Goal: Transaction & Acquisition: Register for event/course

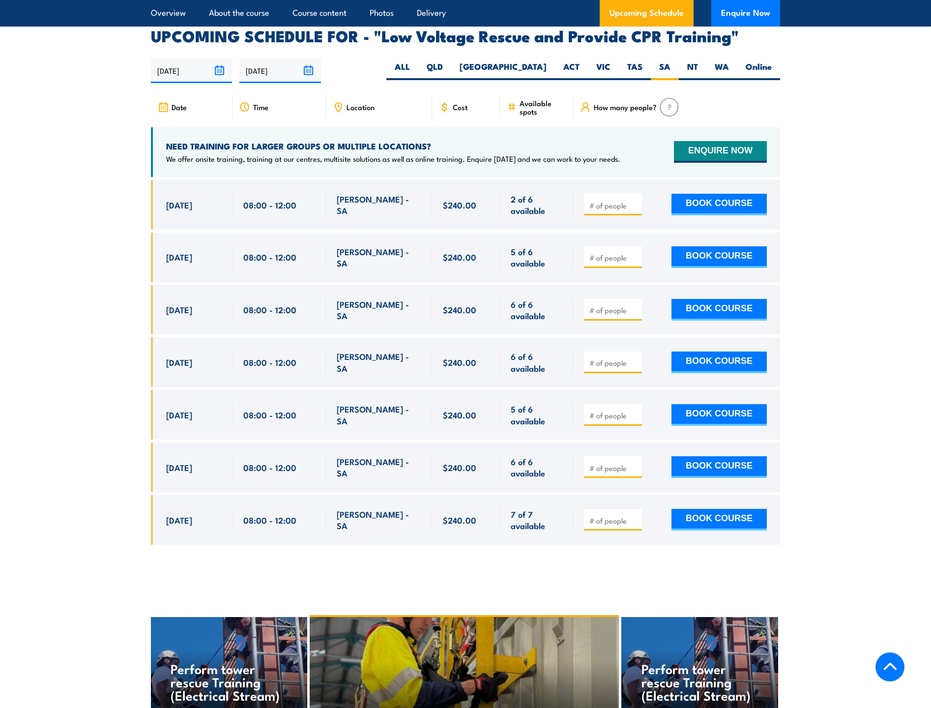
click at [595, 201] on input "number" at bounding box center [613, 206] width 49 height 10
type input "1"
click at [692, 194] on button "BOOK COURSE" at bounding box center [718, 205] width 95 height 22
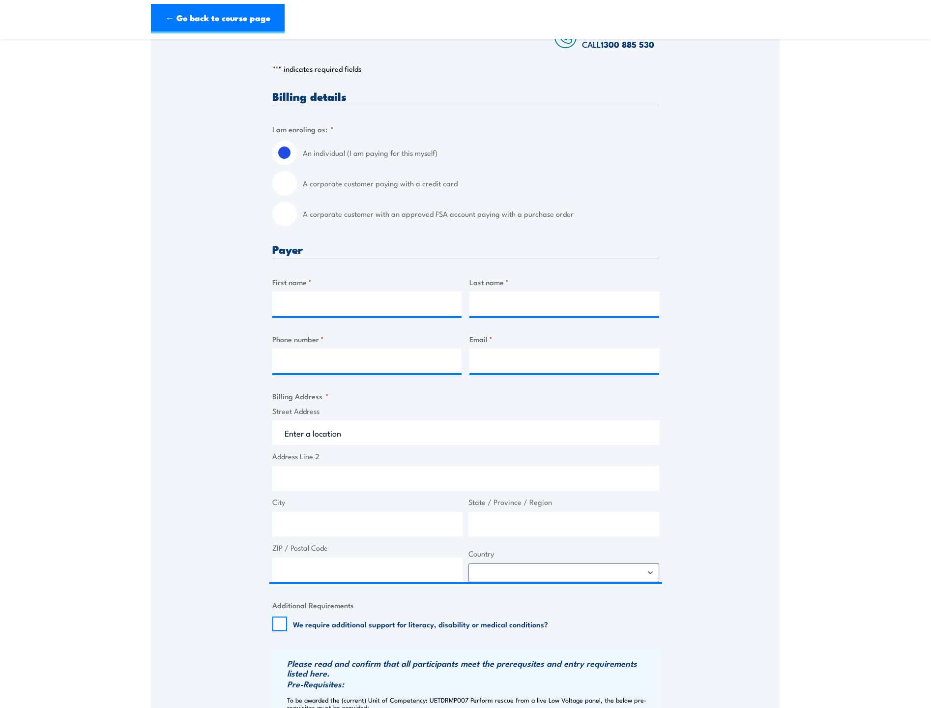
scroll to position [197, 0]
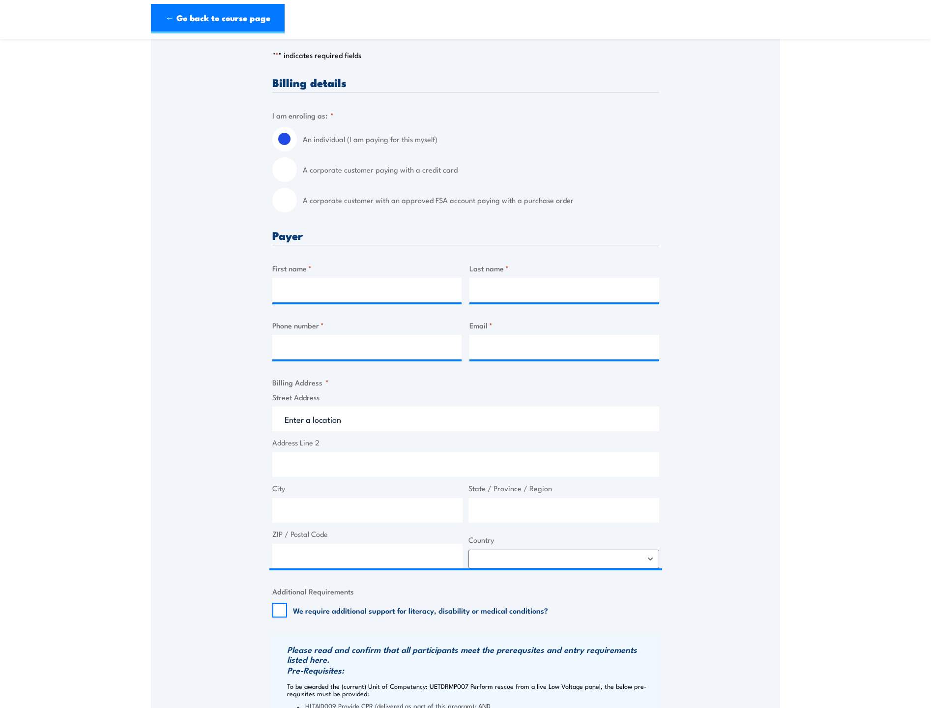
click at [303, 204] on label "A corporate customer with an approved FSA account paying with a purchase order" at bounding box center [481, 200] width 356 height 25
click at [297, 204] on input "A corporate customer with an approved FSA account paying with a purchase order" at bounding box center [284, 200] width 25 height 25
radio input "true"
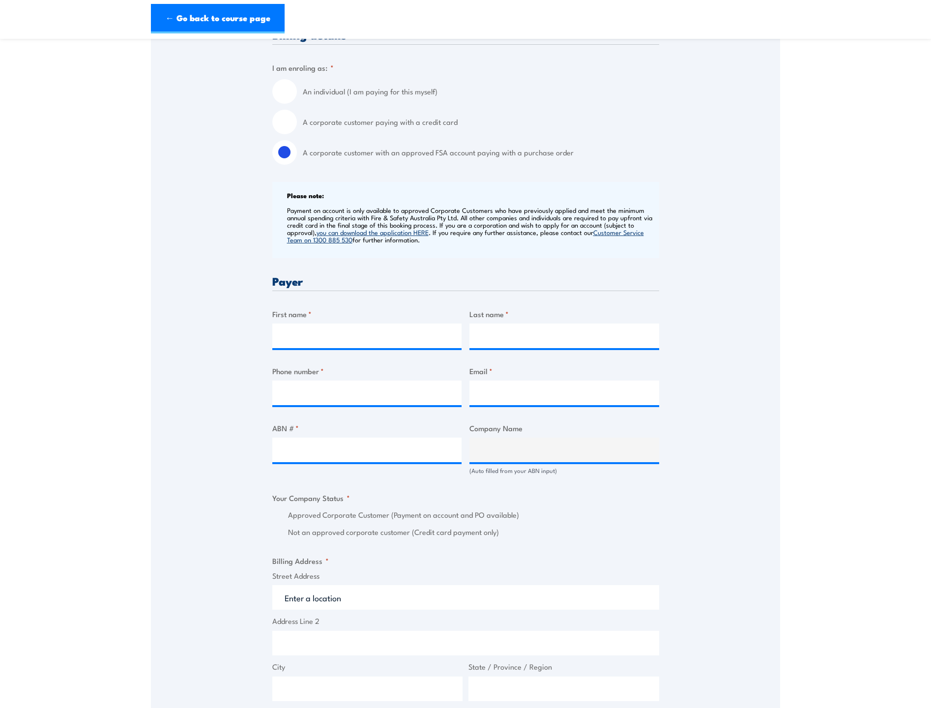
scroll to position [295, 0]
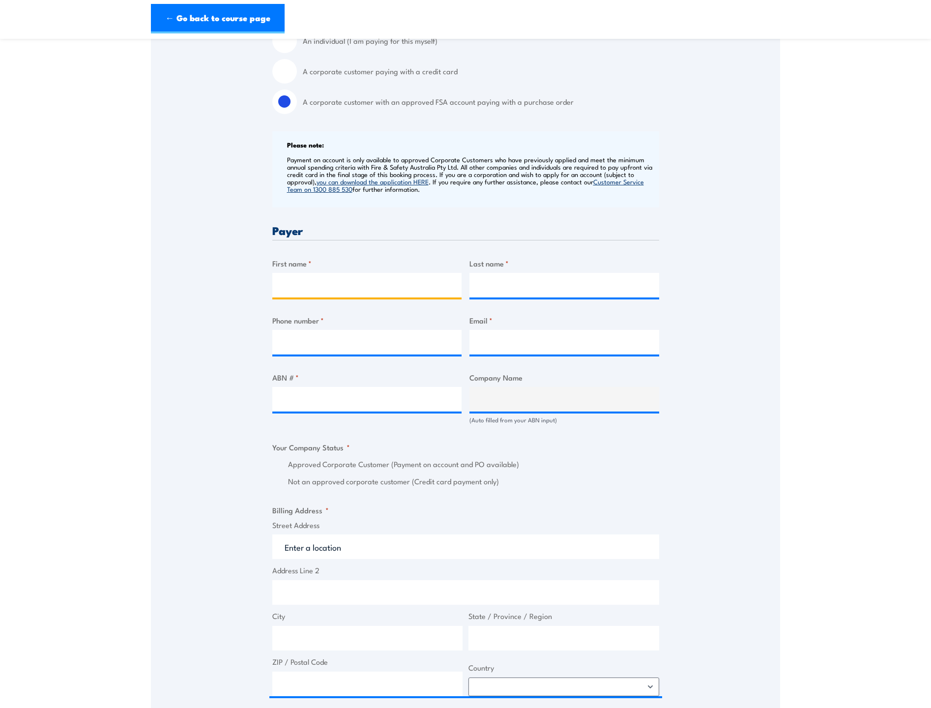
click at [319, 285] on input "First name *" at bounding box center [367, 285] width 190 height 25
type input "Jayden"
type input "Coso"
type input "0429209596"
type input "[EMAIL_ADDRESS][DOMAIN_NAME]"
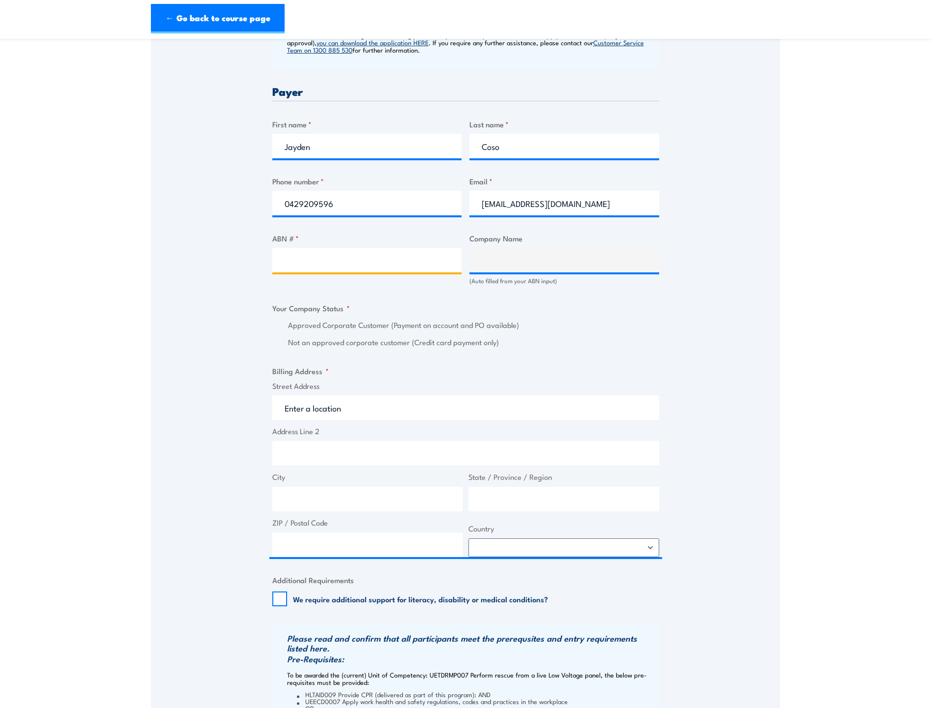
scroll to position [442, 0]
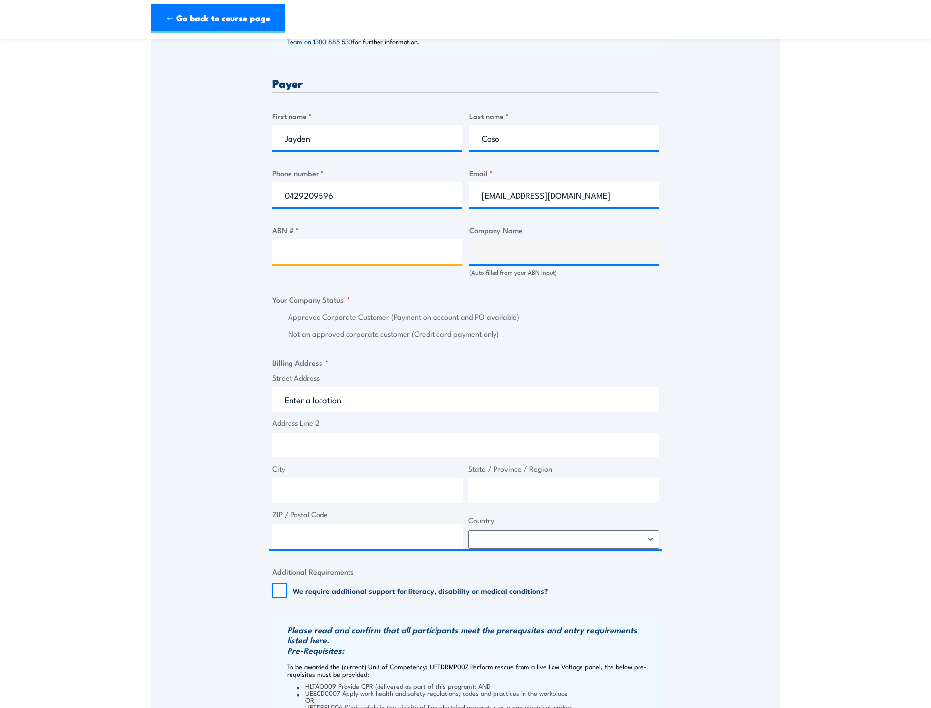
paste input "99 091 344 704"
type input "99 091 344 704"
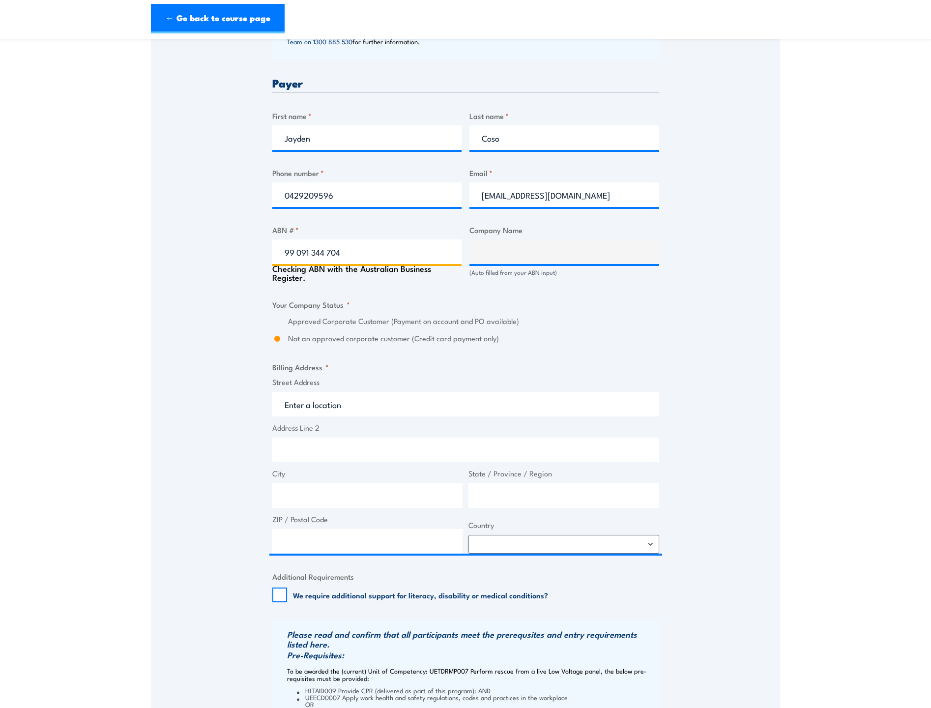
type input "APA GROUP LIMITED"
radio input "true"
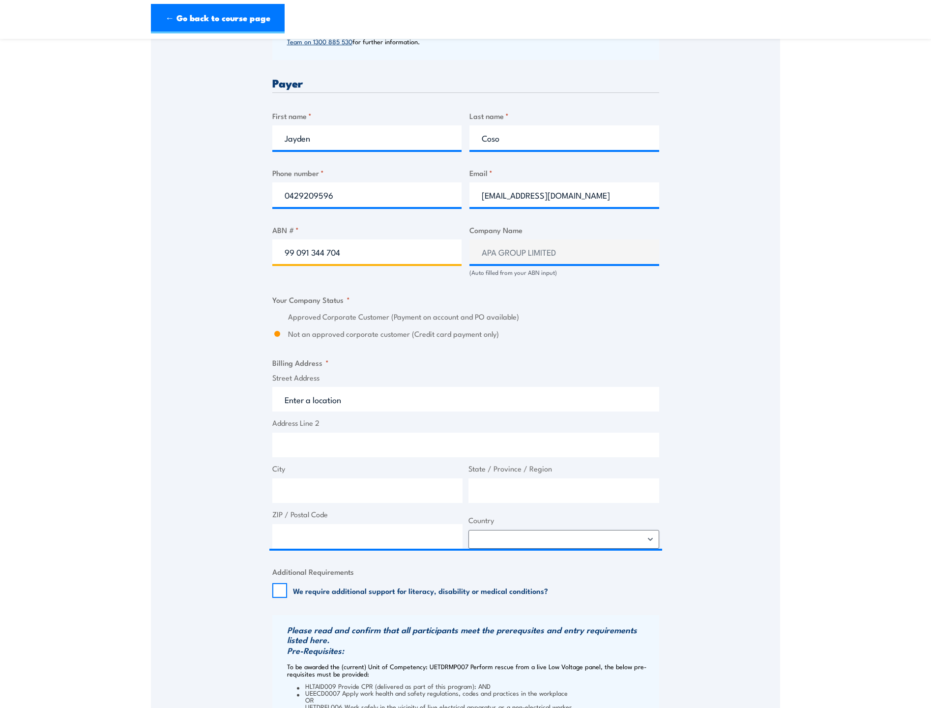
type input "99 091 344 704"
click at [547, 295] on div "Billing details I am enroling as: * An individual (I am paying for this myself)…" at bounding box center [465, 389] width 387 height 1117
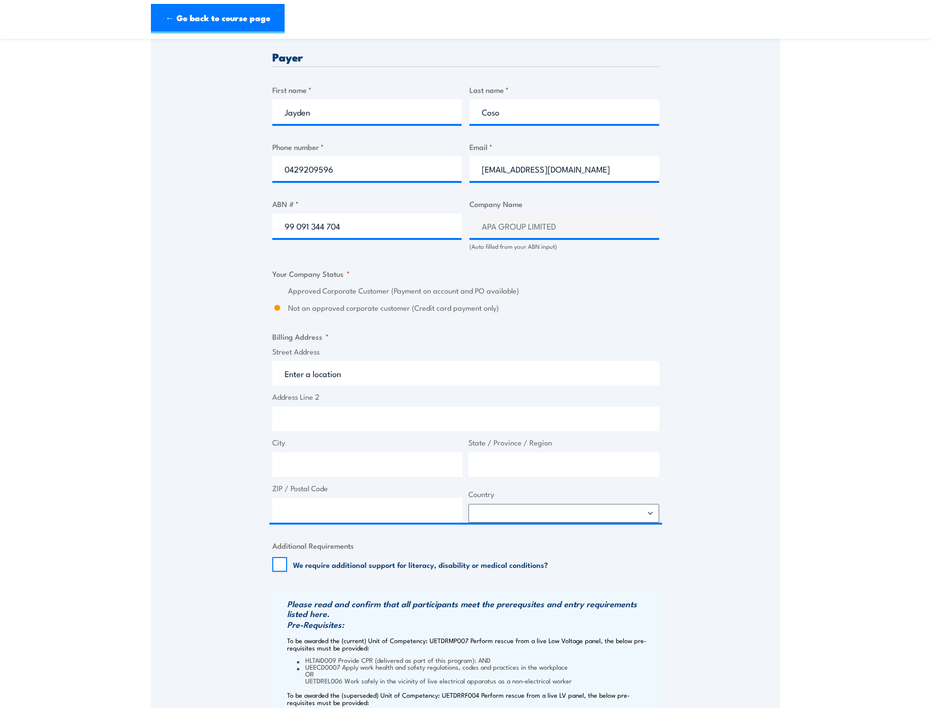
scroll to position [491, 0]
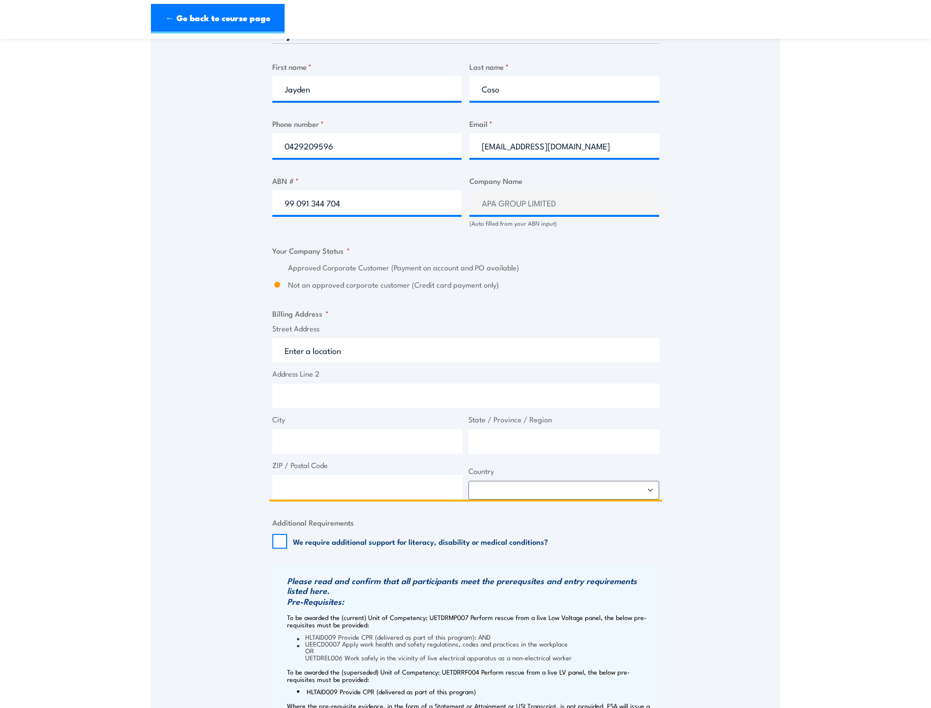
click at [357, 349] on input "Street Address" at bounding box center [465, 350] width 387 height 25
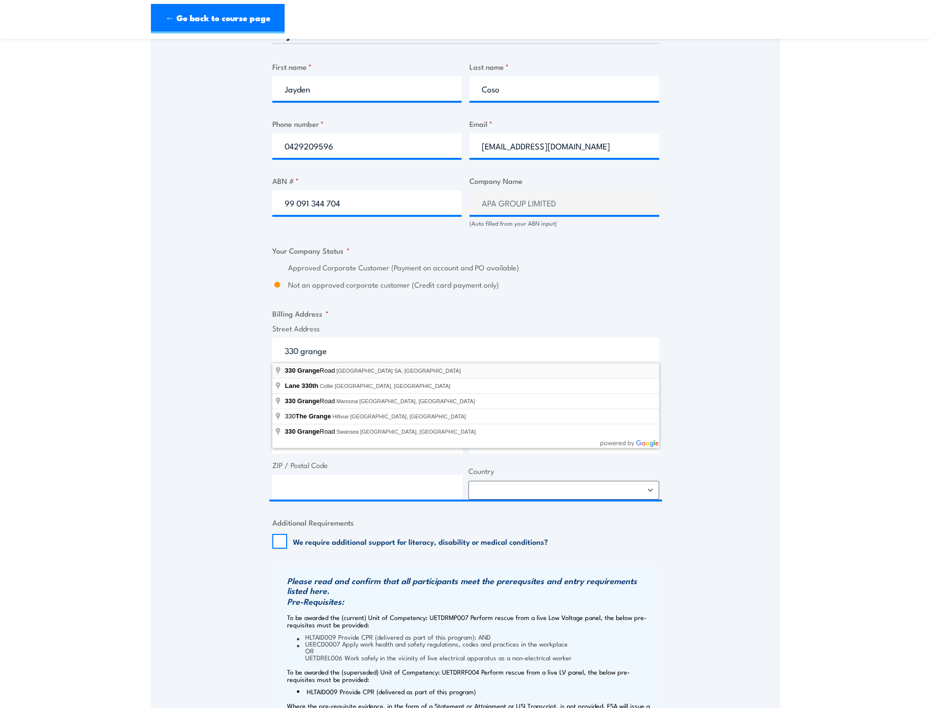
type input "330 Grange Road, Kidman Park SA, Australia"
type input "330 Grange Rd"
type input "Kidman Park"
type input "South Australia"
type input "5025"
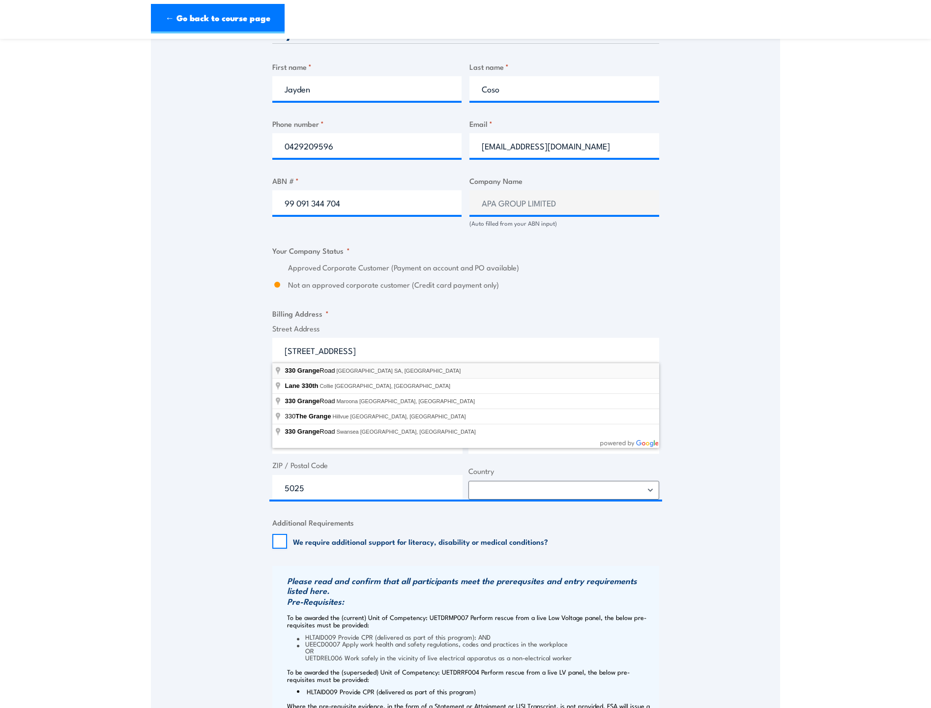
select select "Australia"
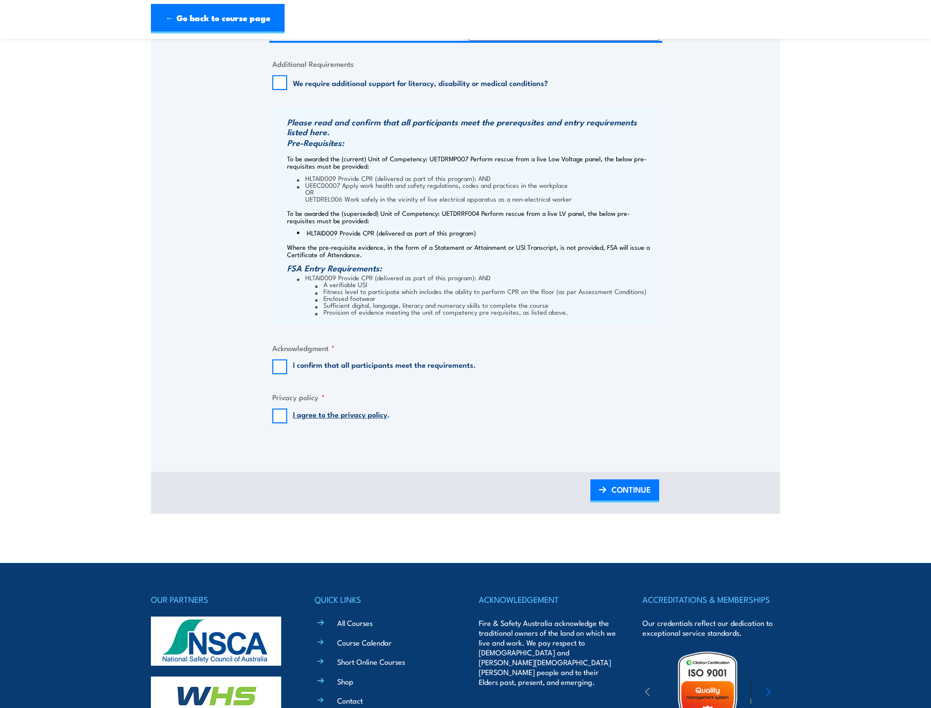
scroll to position [983, 0]
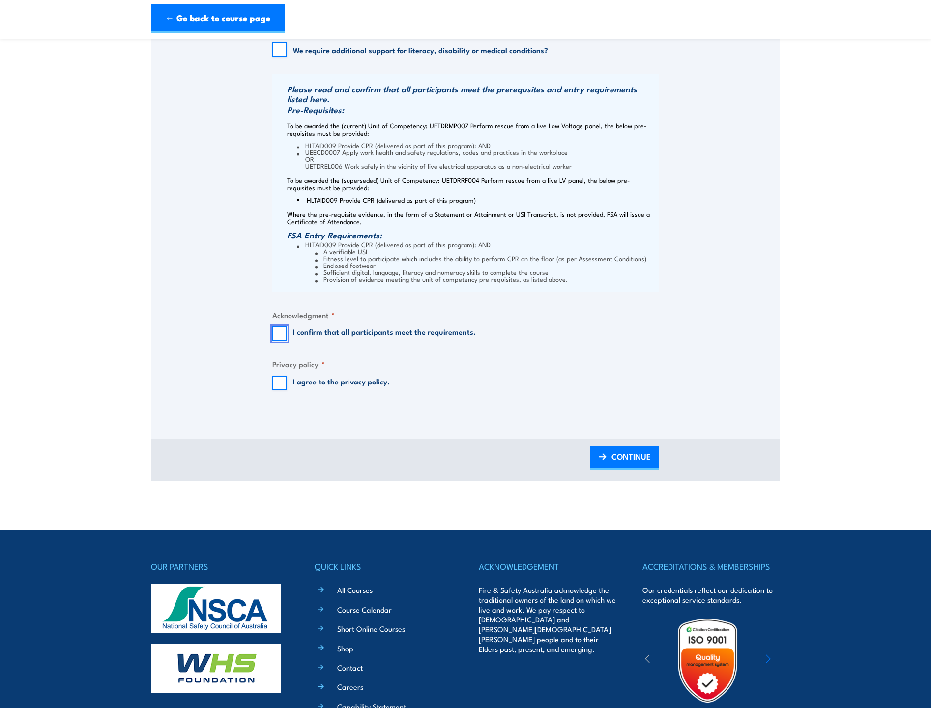
click at [279, 335] on input "I confirm that all participants meet the requirements." at bounding box center [279, 333] width 15 height 15
checkbox input "true"
drag, startPoint x: 274, startPoint y: 382, endPoint x: 284, endPoint y: 382, distance: 9.8
click at [275, 382] on input "I agree to the privacy policy ." at bounding box center [279, 382] width 15 height 15
checkbox input "true"
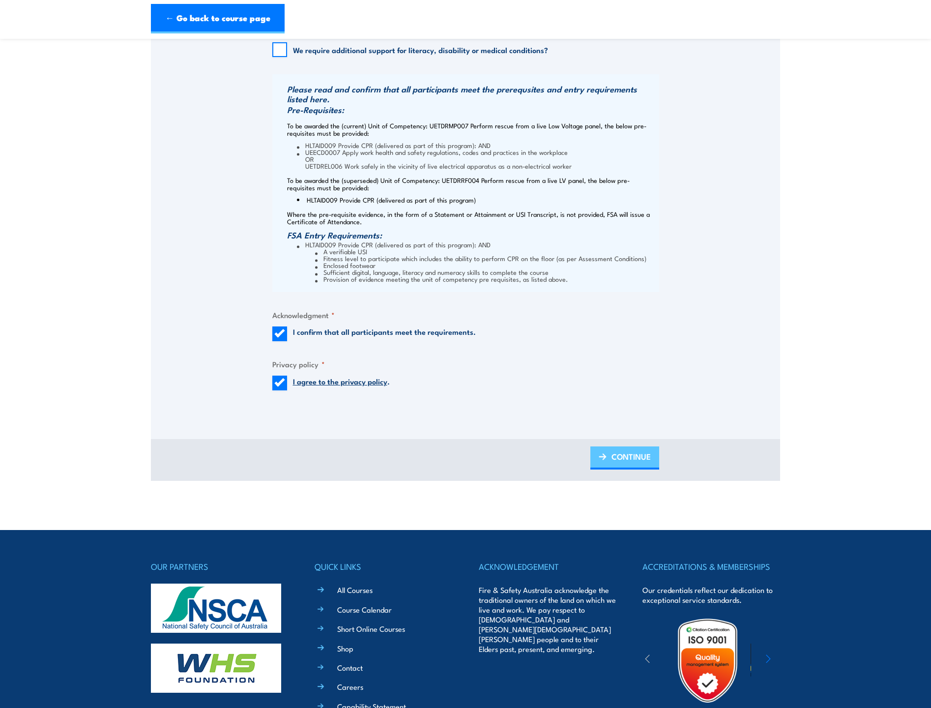
click at [634, 452] on span "CONTINUE" at bounding box center [630, 456] width 39 height 26
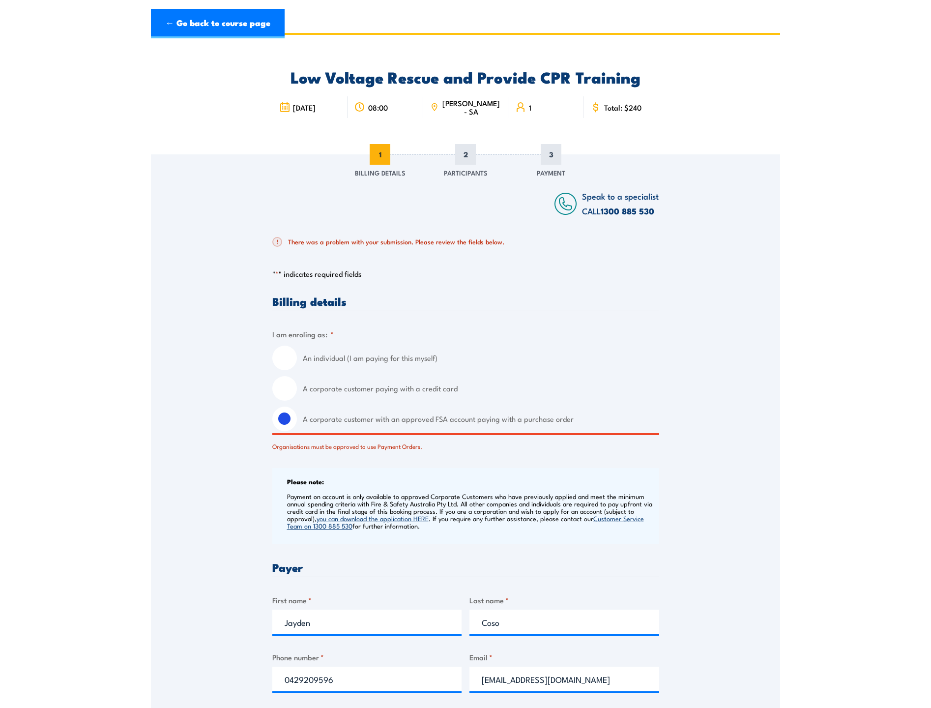
scroll to position [0, 0]
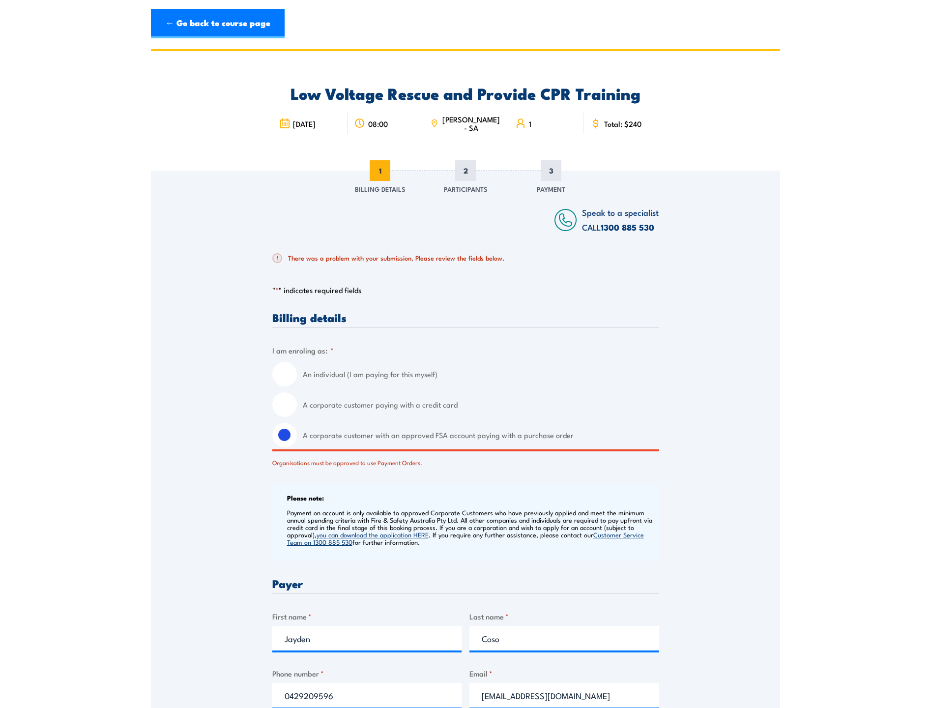
click at [382, 171] on span "1" at bounding box center [380, 170] width 21 height 21
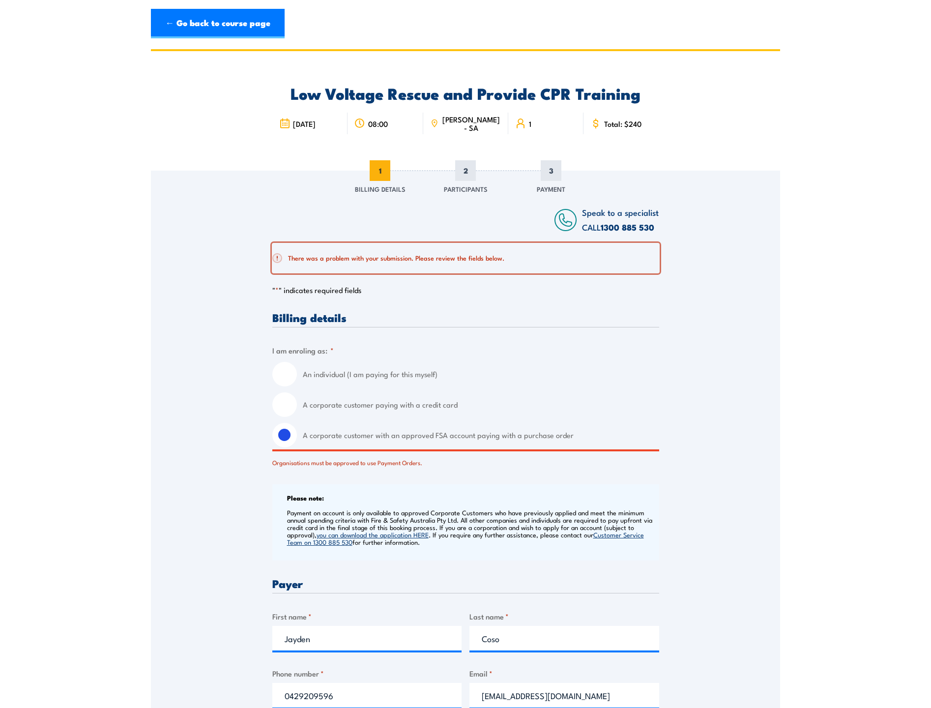
click at [276, 257] on span at bounding box center [277, 258] width 10 height 10
click at [445, 251] on div "There was a problem with your submission. Please review the fields below." at bounding box center [465, 257] width 387 height 29
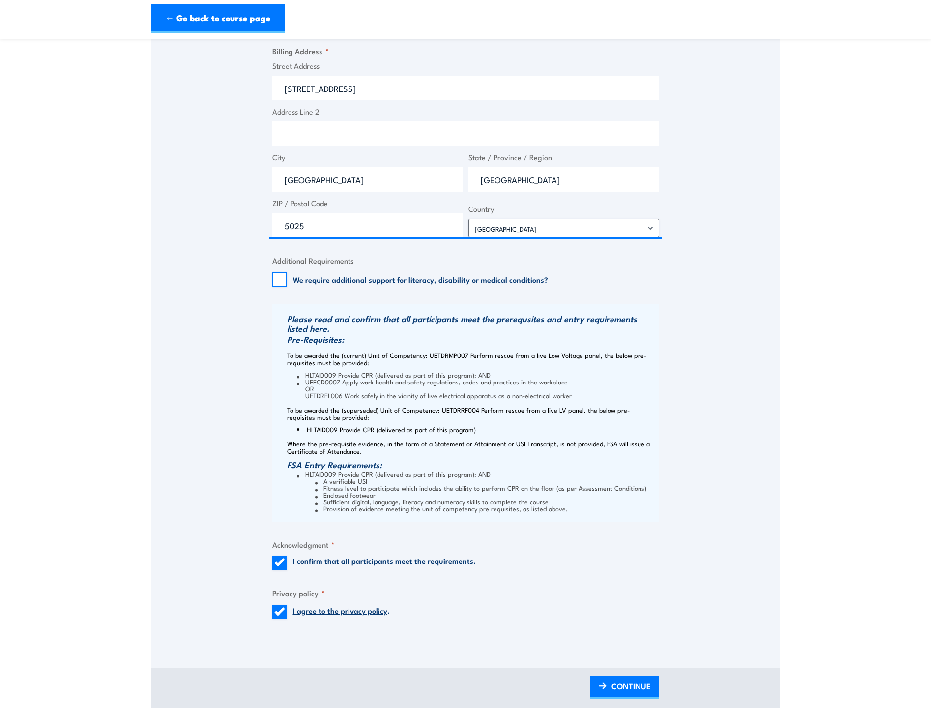
scroll to position [885, 0]
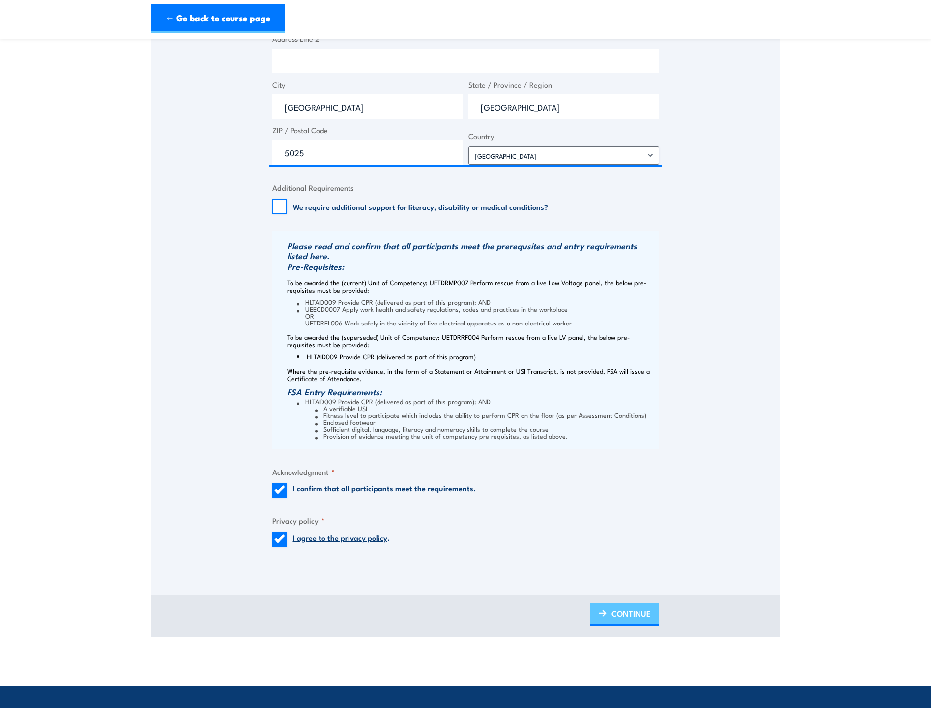
click at [657, 622] on link "CONTINUE" at bounding box center [624, 613] width 69 height 23
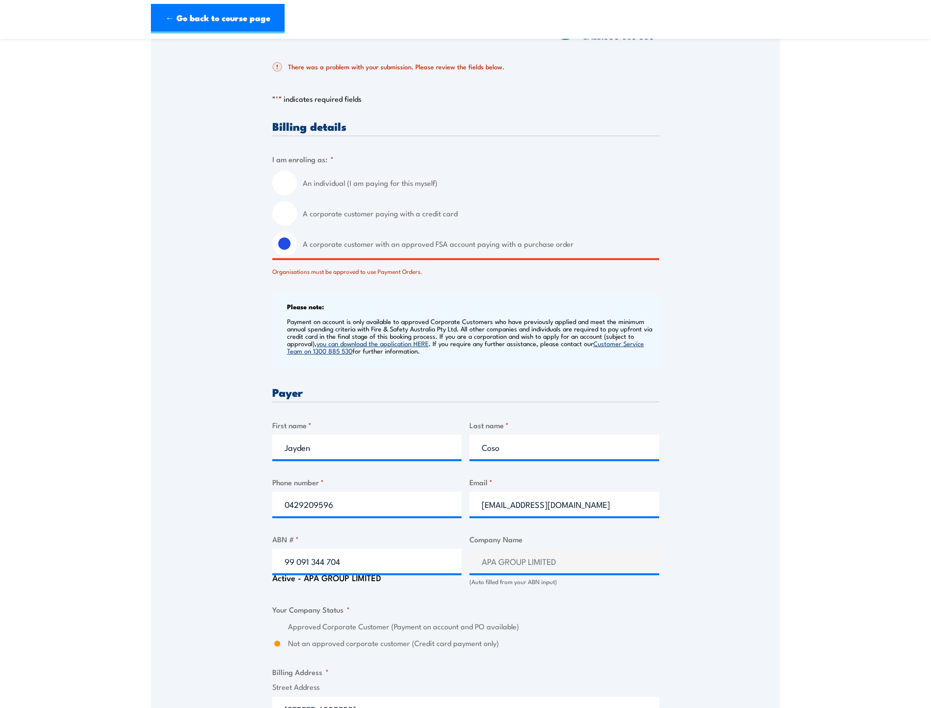
scroll to position [246, 0]
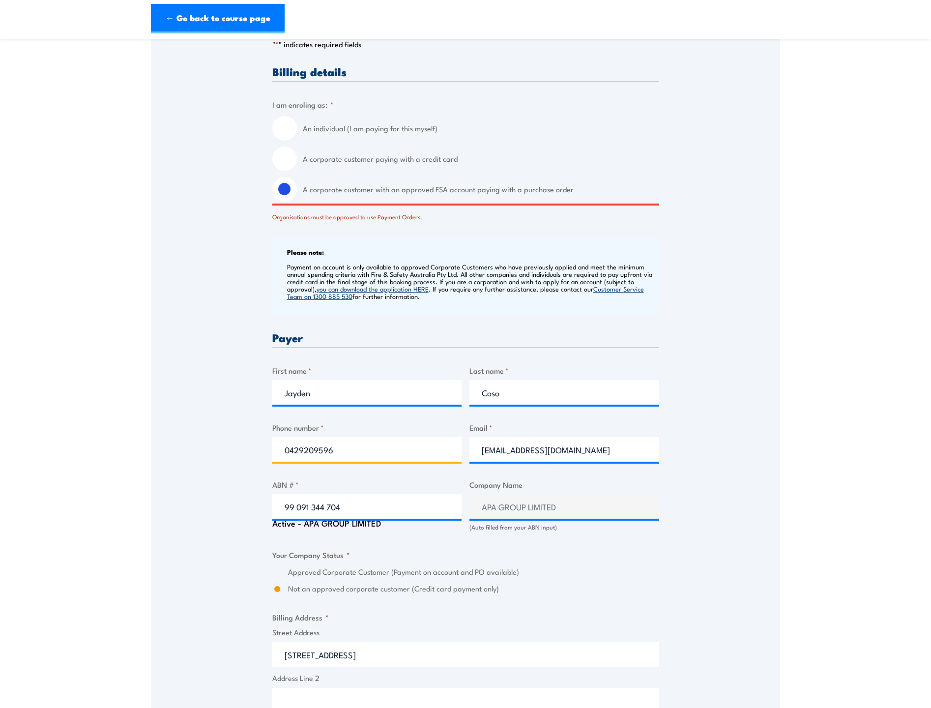
click at [287, 455] on input "0429209596" at bounding box center [367, 449] width 190 height 25
click at [280, 453] on input "0429209596" at bounding box center [367, 449] width 190 height 25
click at [287, 452] on input "0429209596" at bounding box center [367, 449] width 190 height 25
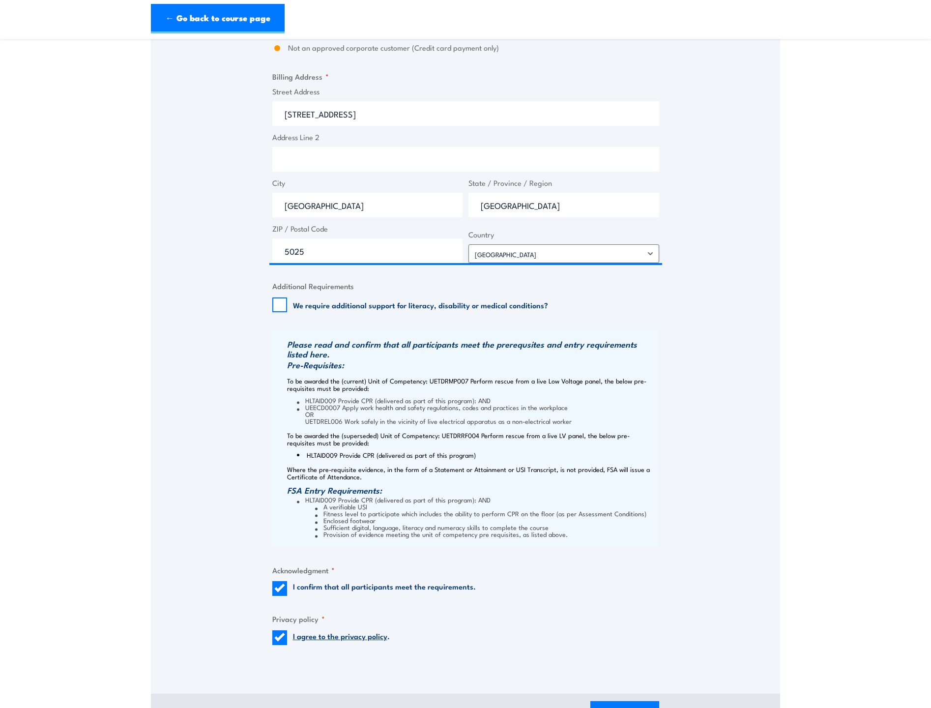
scroll to position [1032, 0]
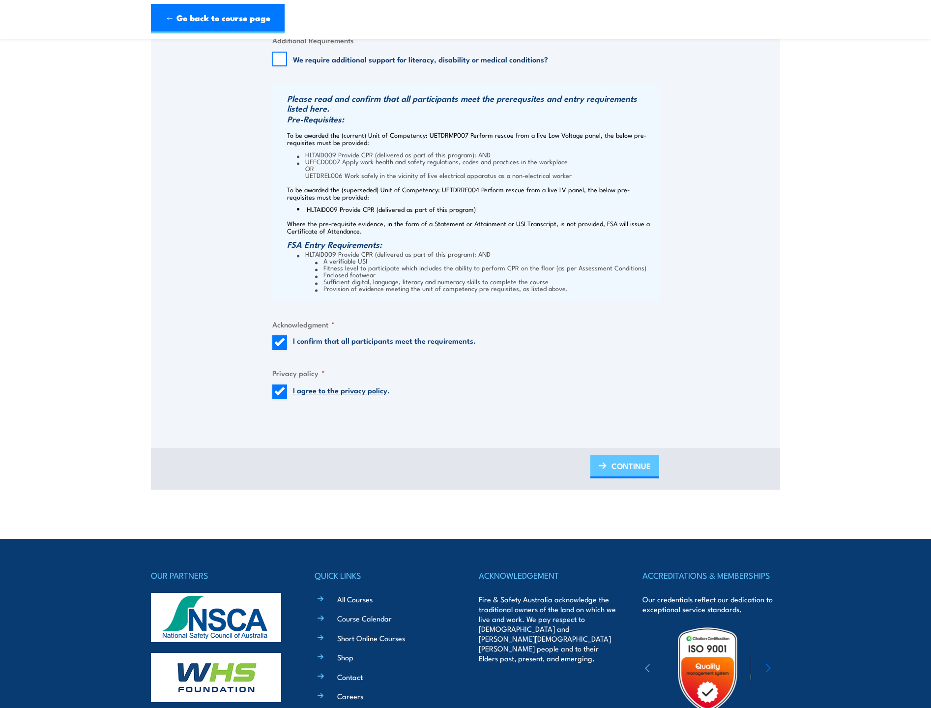
type input "+61 429209596"
click at [624, 459] on span "CONTINUE" at bounding box center [630, 466] width 39 height 26
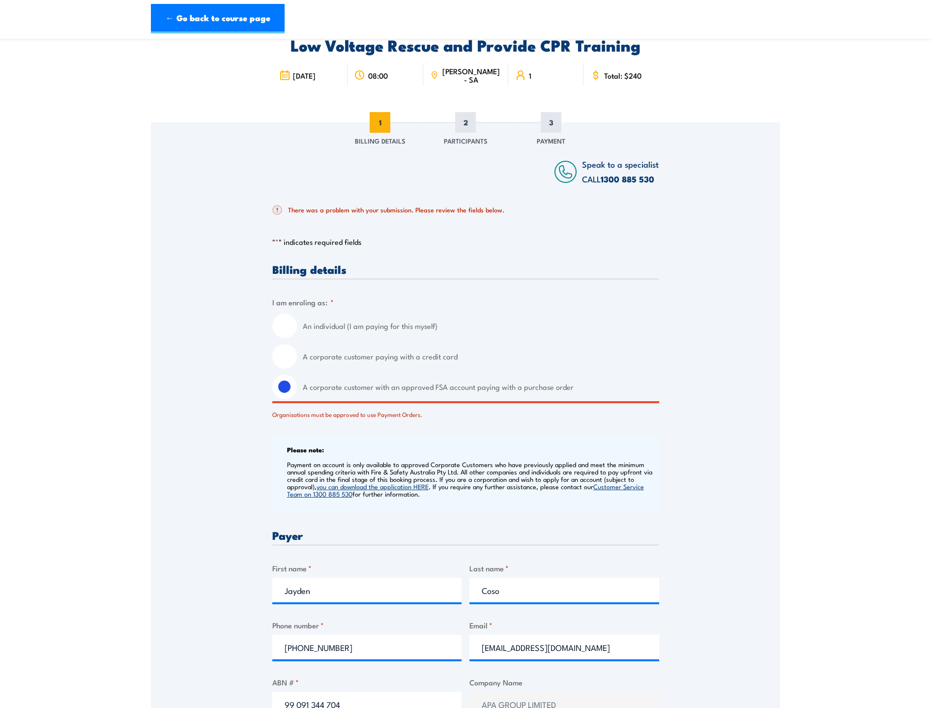
scroll to position [0, 0]
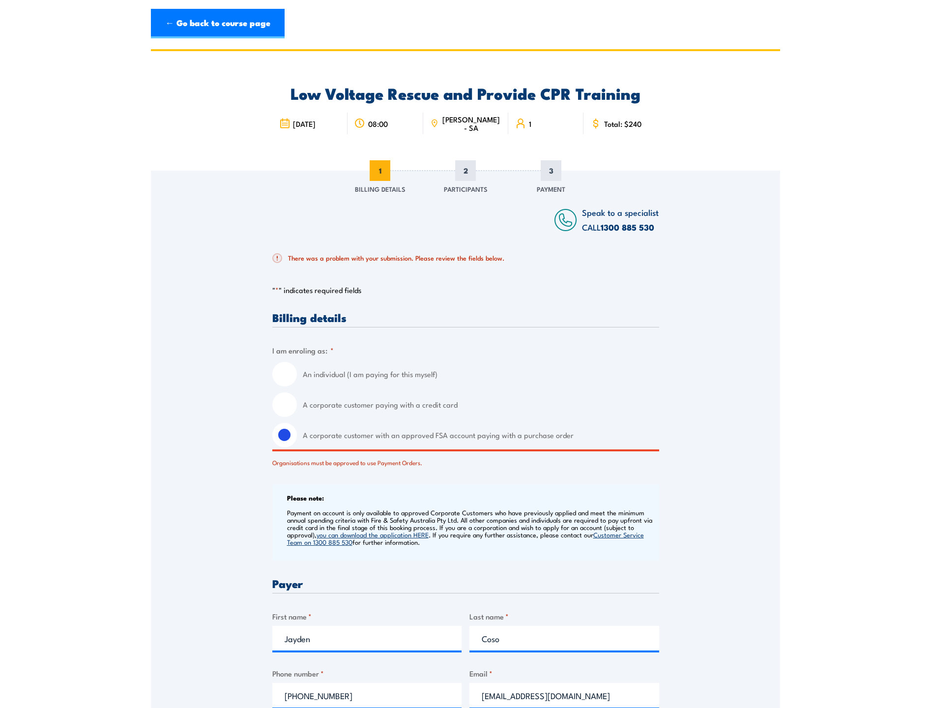
click at [382, 202] on div "Speak to a specialist CALL 1300 885 530 CALL 1300 885 530" at bounding box center [465, 203] width 387 height 64
click at [379, 171] on span "1" at bounding box center [380, 170] width 21 height 21
click at [376, 174] on span "1" at bounding box center [380, 170] width 21 height 21
click at [201, 17] on link "← Go back to course page" at bounding box center [218, 23] width 134 height 29
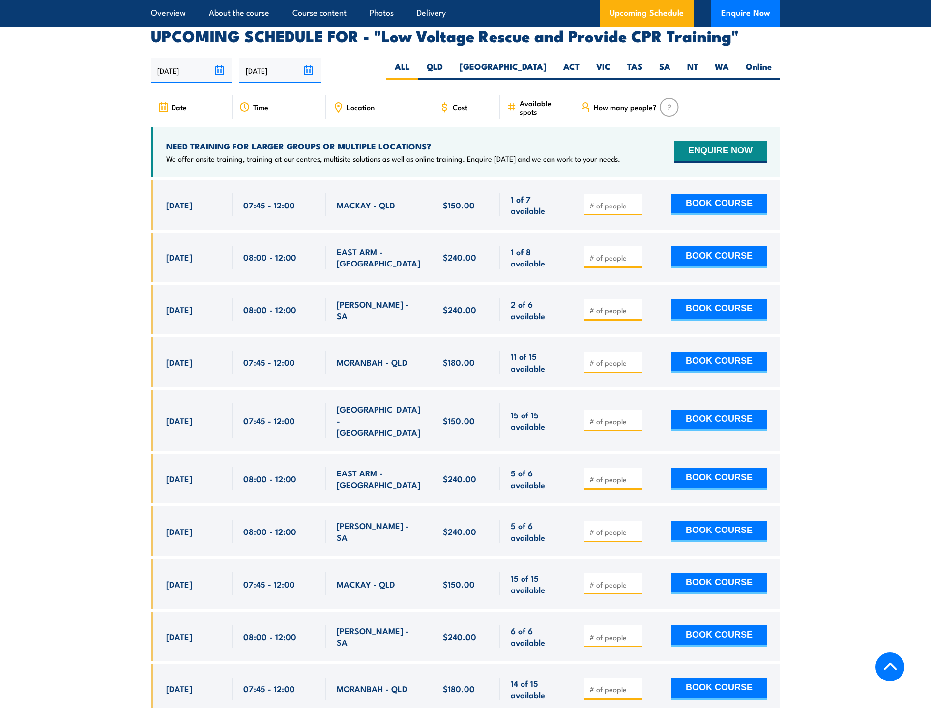
click at [607, 201] on input "number" at bounding box center [613, 206] width 49 height 10
click at [605, 305] on input "number" at bounding box center [613, 310] width 49 height 10
type input "1"
click at [705, 299] on button "BOOK COURSE" at bounding box center [718, 310] width 95 height 22
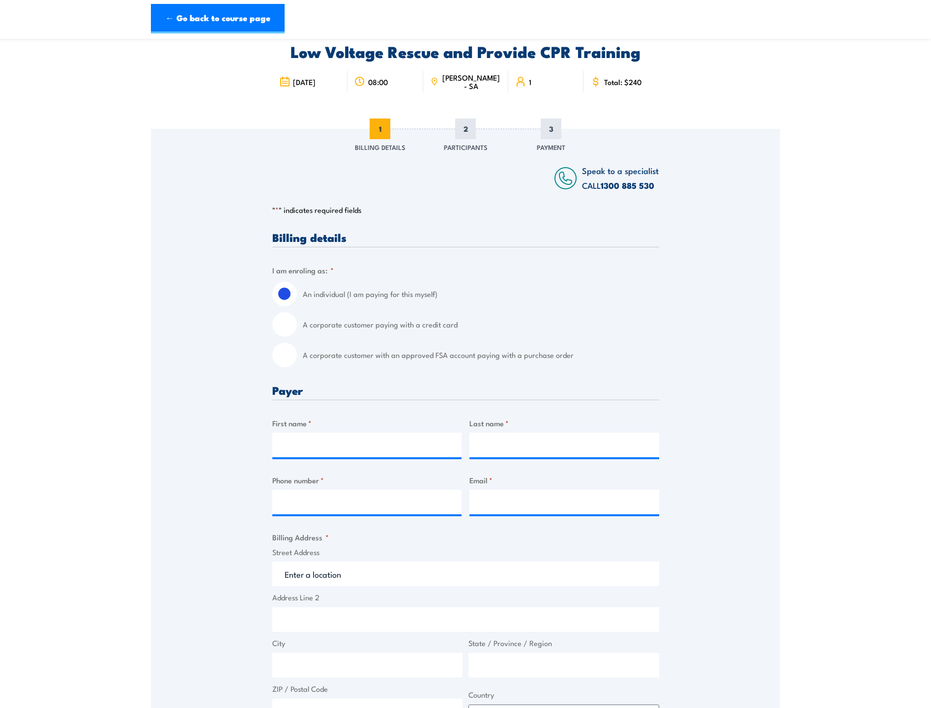
scroll to position [98, 0]
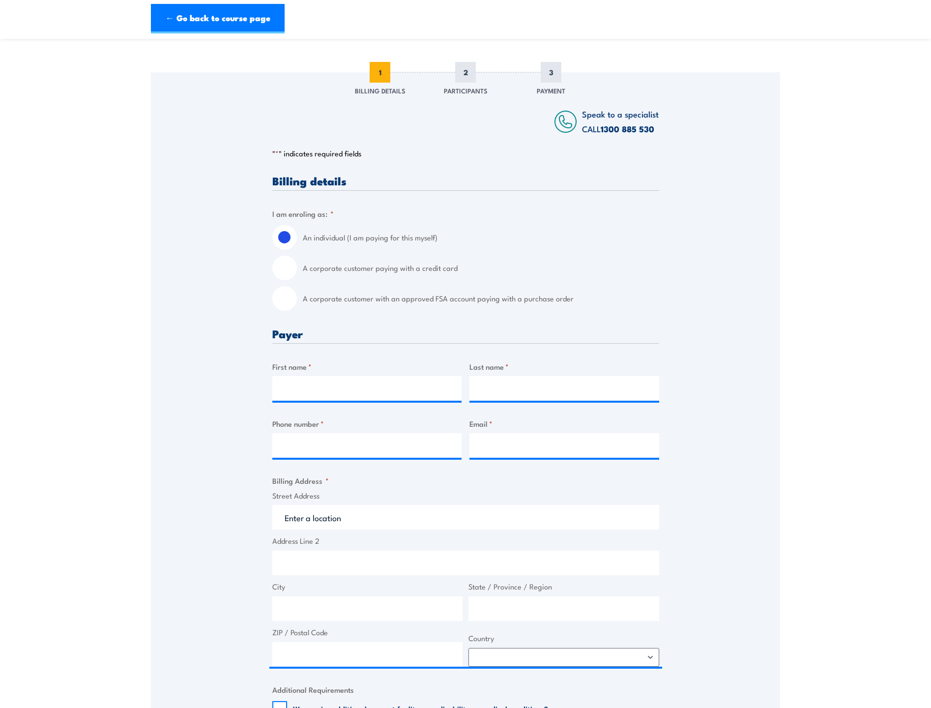
click at [290, 274] on input "A corporate customer paying with a credit card" at bounding box center [284, 268] width 25 height 25
radio input "true"
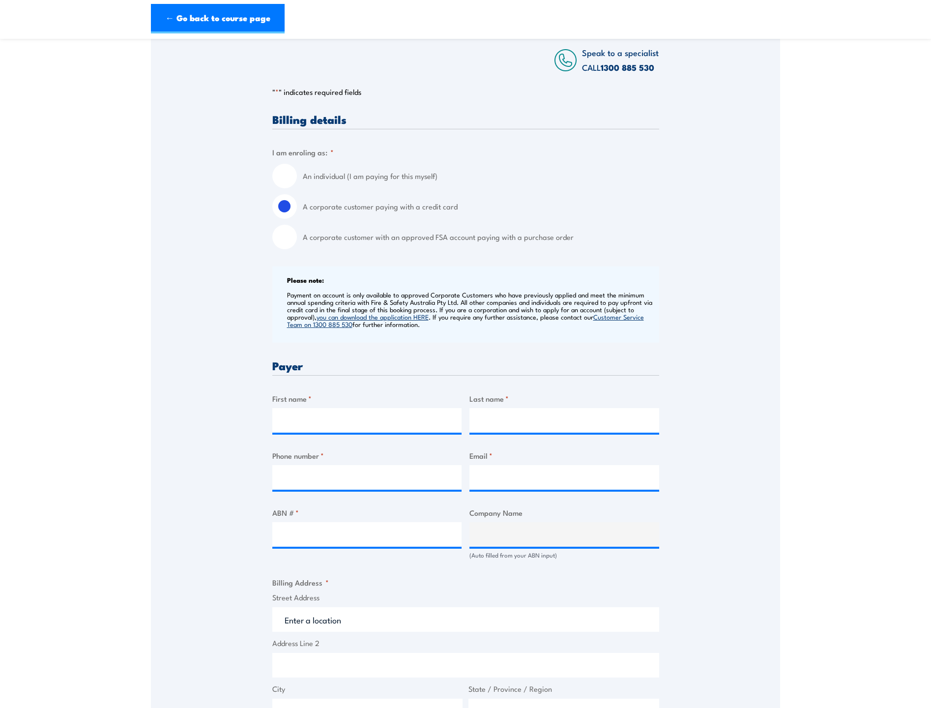
scroll to position [246, 0]
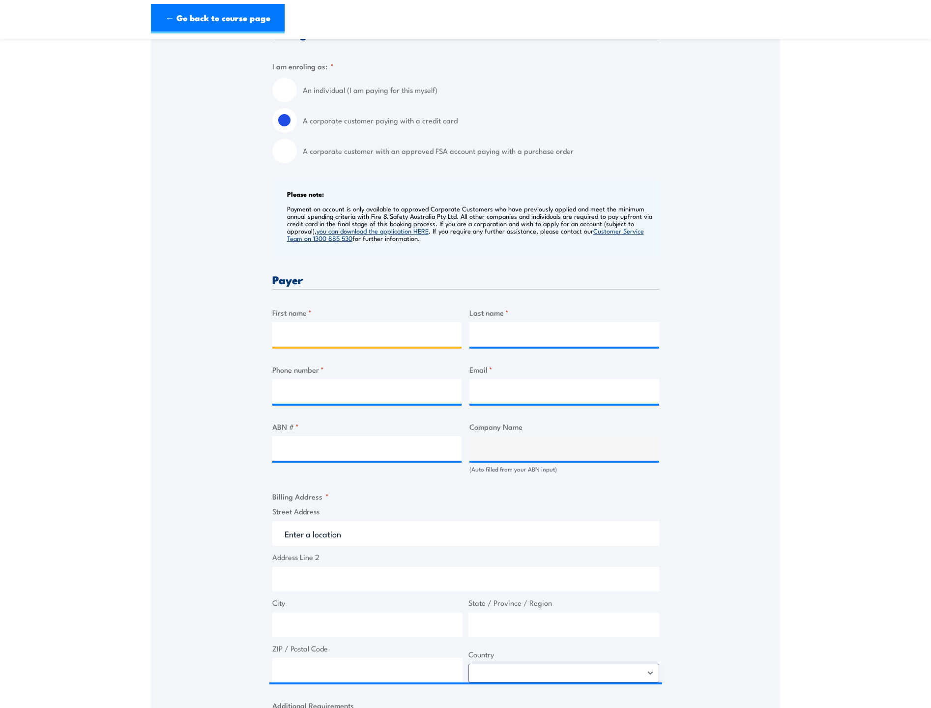
click at [362, 326] on input "First name *" at bounding box center [367, 334] width 190 height 25
type input "Jayden"
type input "Coso"
type input "0429209596"
type input "jayden.coso@apa.com.au"
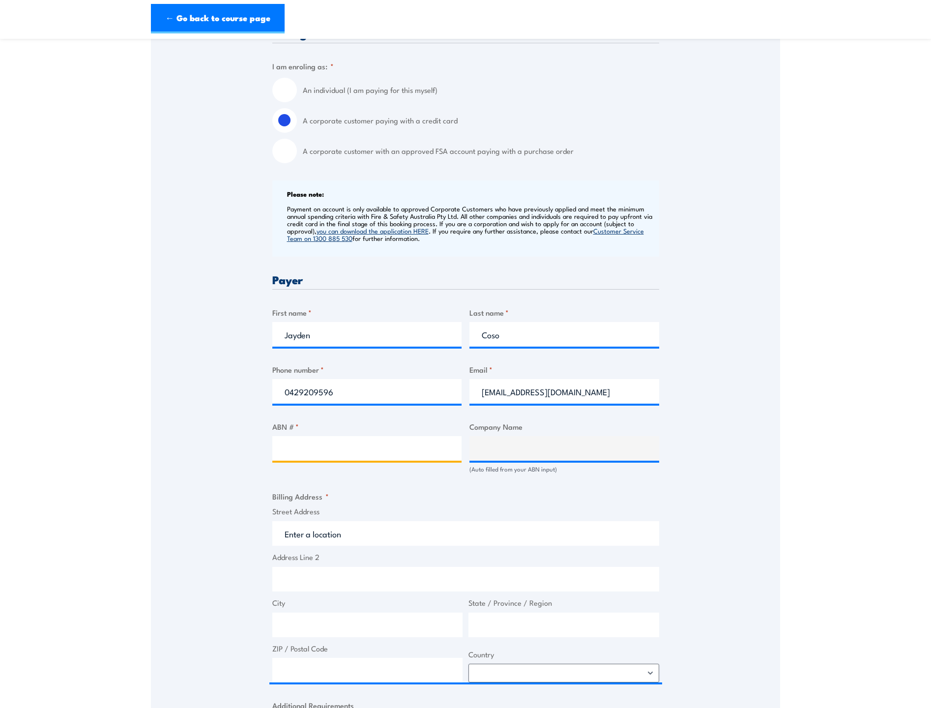
paste input "99 091 344 704"
type input "99 091 344 704"
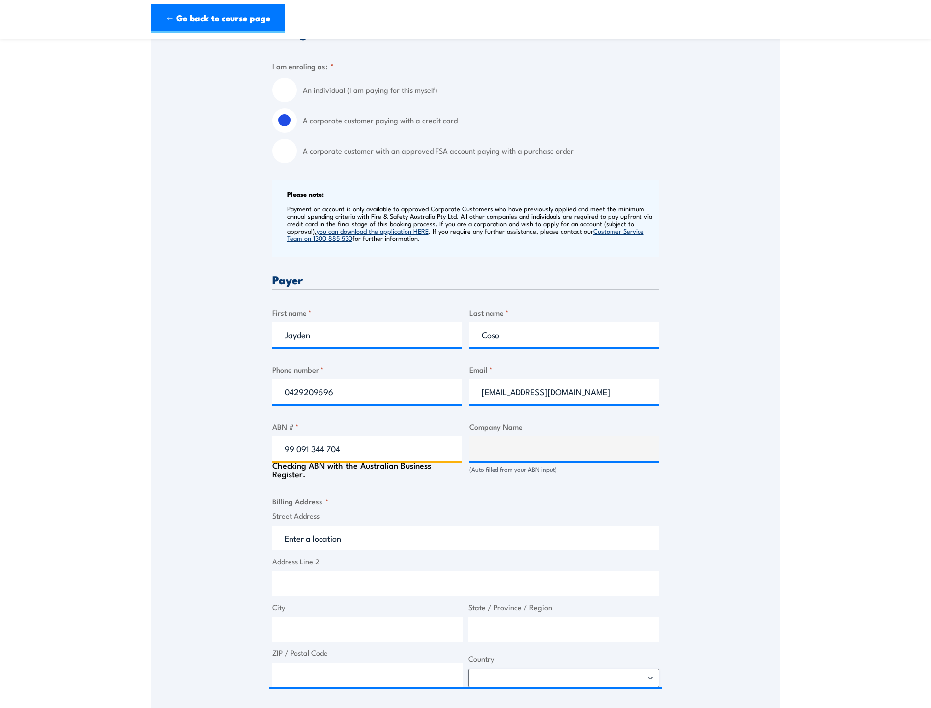
type input "APA GROUP LIMITED"
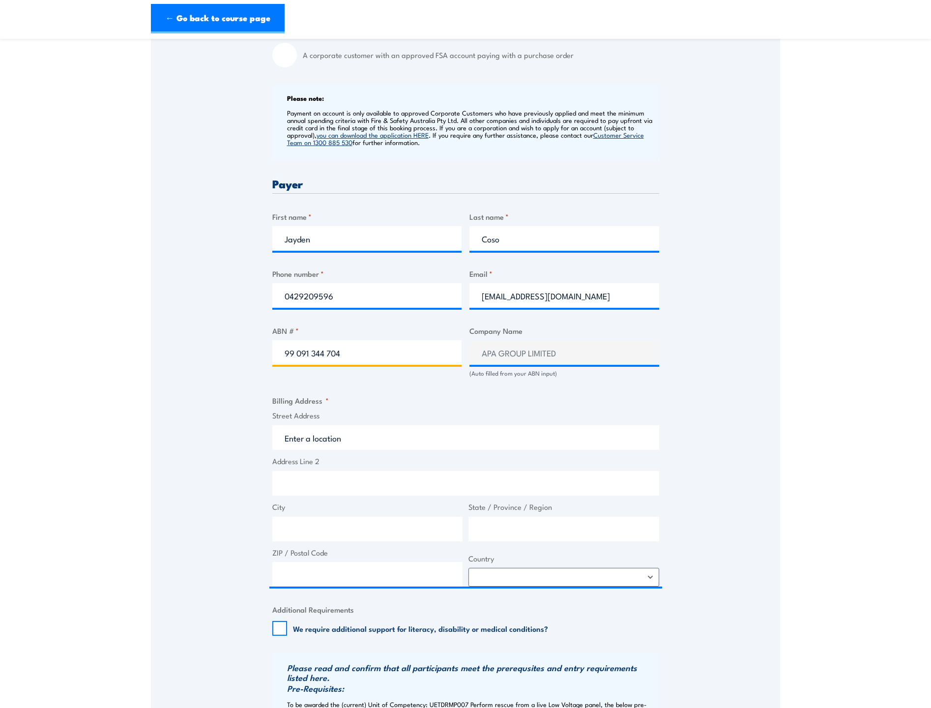
scroll to position [344, 0]
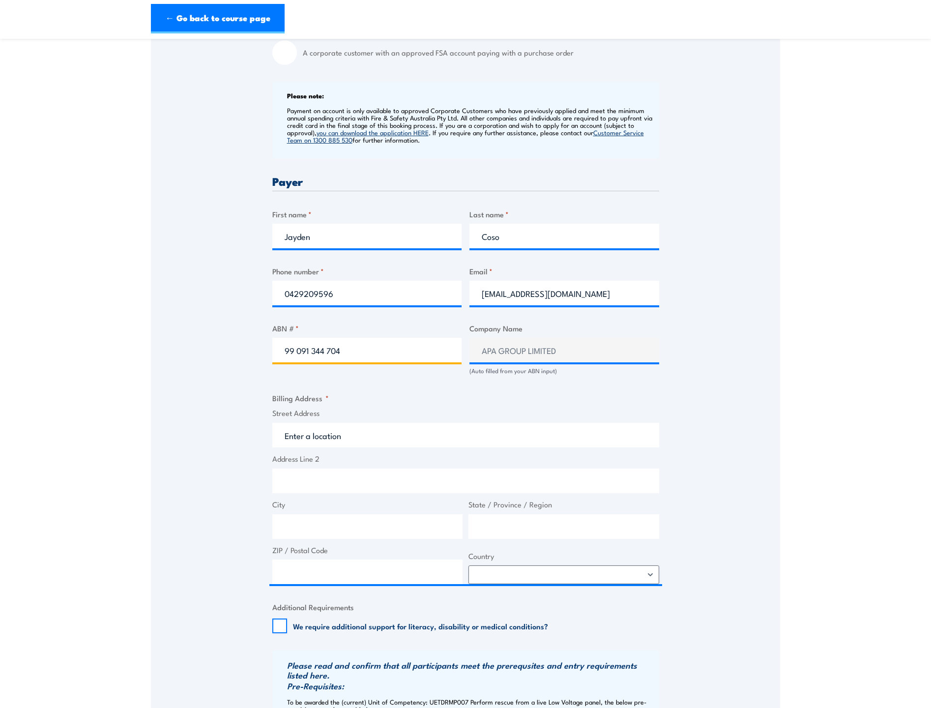
type input "99 091 344 704"
click at [306, 435] on input "Street Address" at bounding box center [465, 435] width 387 height 25
type input "330 Grange Road, Kidman Park SA, Australia"
type input "330 Grange Rd"
type input "Kidman Park"
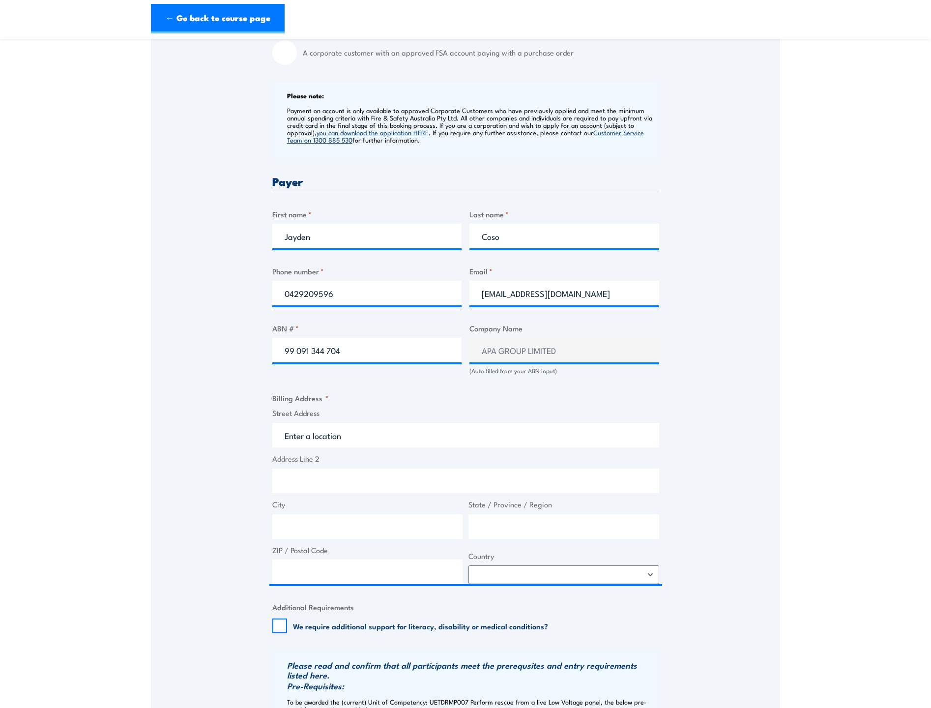
type input "South Australia"
type input "5025"
select select "Australia"
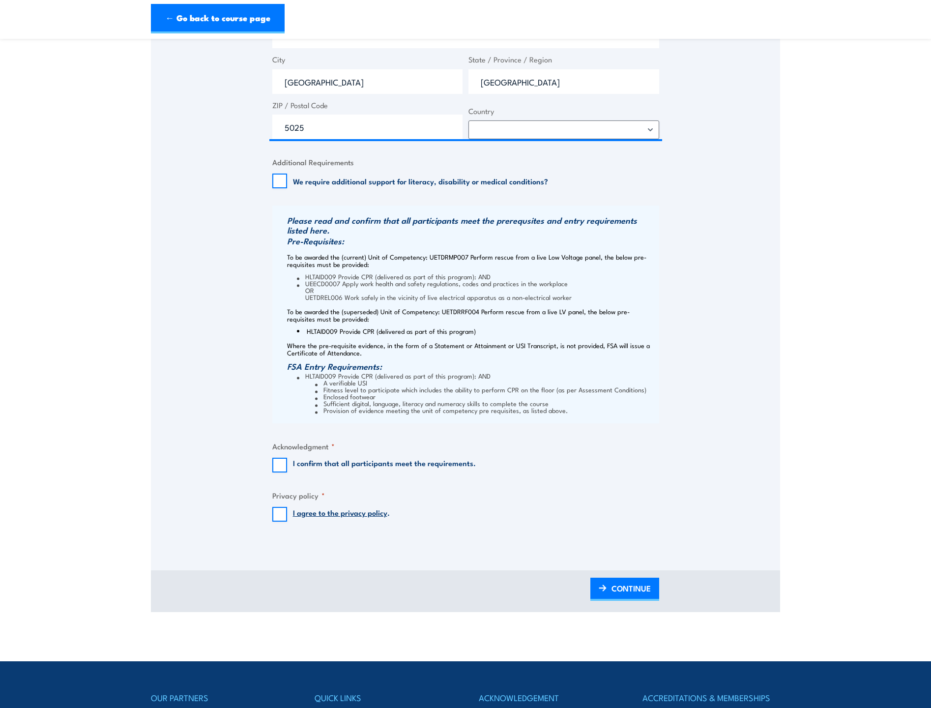
scroll to position [934, 0]
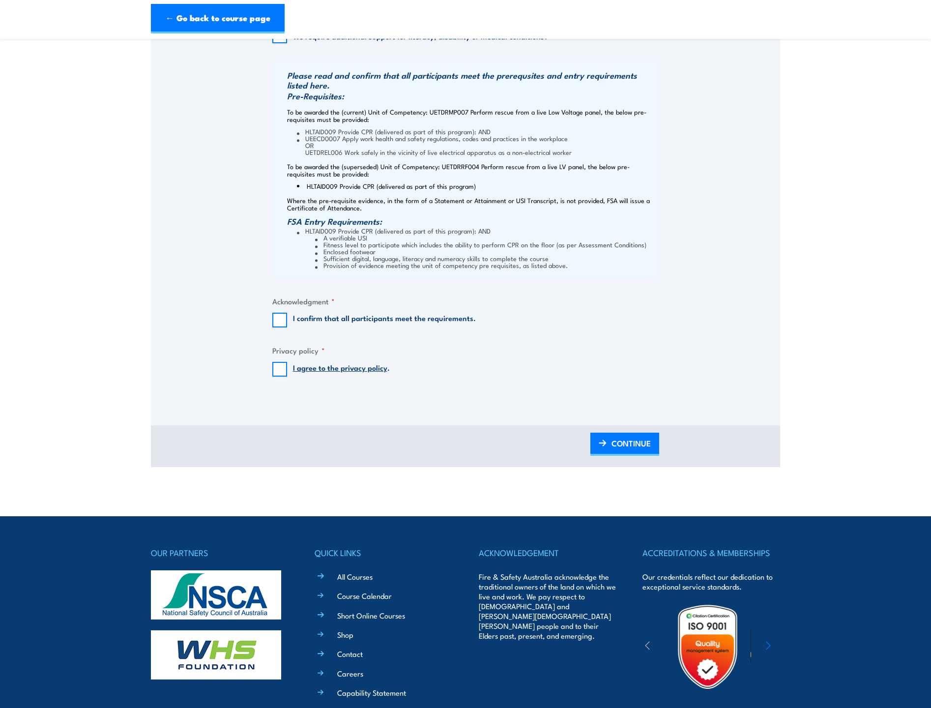
click at [284, 315] on input "I confirm that all participants meet the requirements." at bounding box center [279, 320] width 15 height 15
checkbox input "true"
click at [275, 372] on input "I agree to the privacy policy ." at bounding box center [279, 369] width 15 height 15
checkbox input "true"
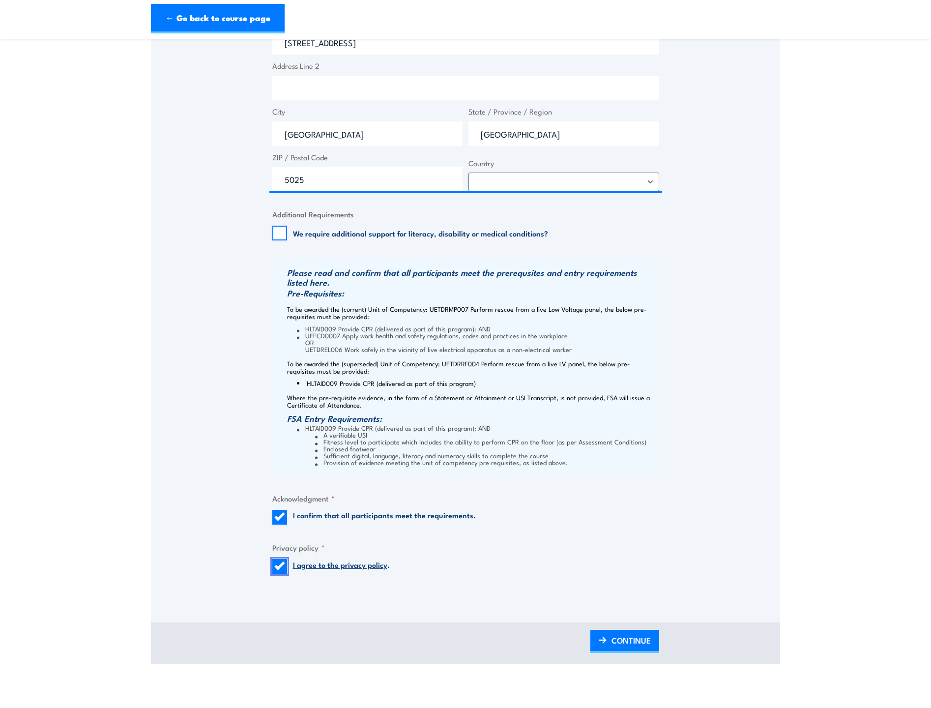
scroll to position [835, 0]
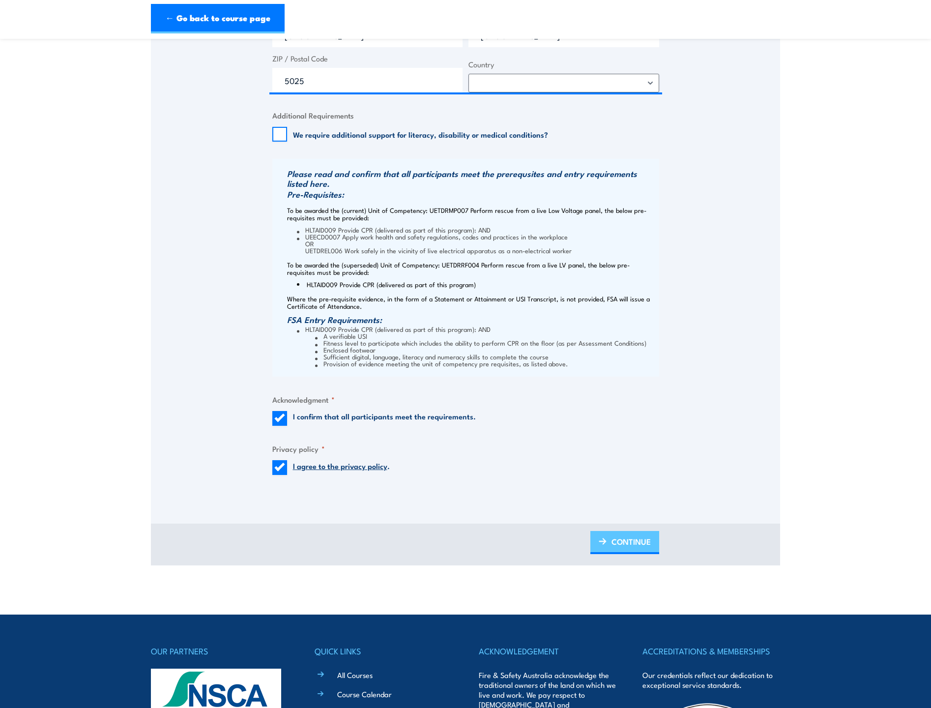
click at [633, 543] on span "CONTINUE" at bounding box center [630, 541] width 39 height 26
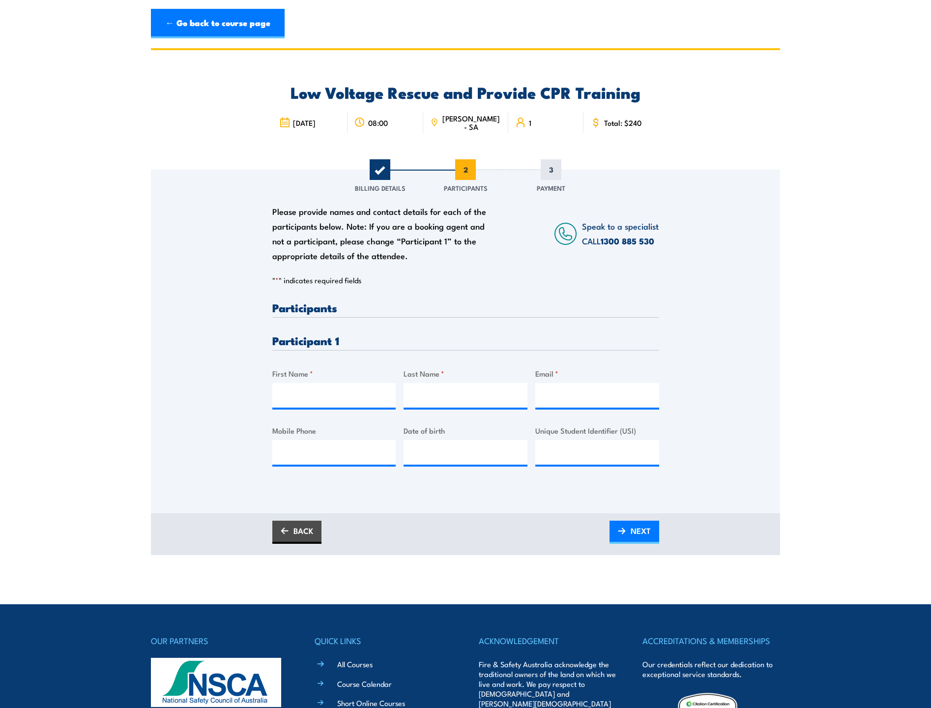
scroll to position [0, 0]
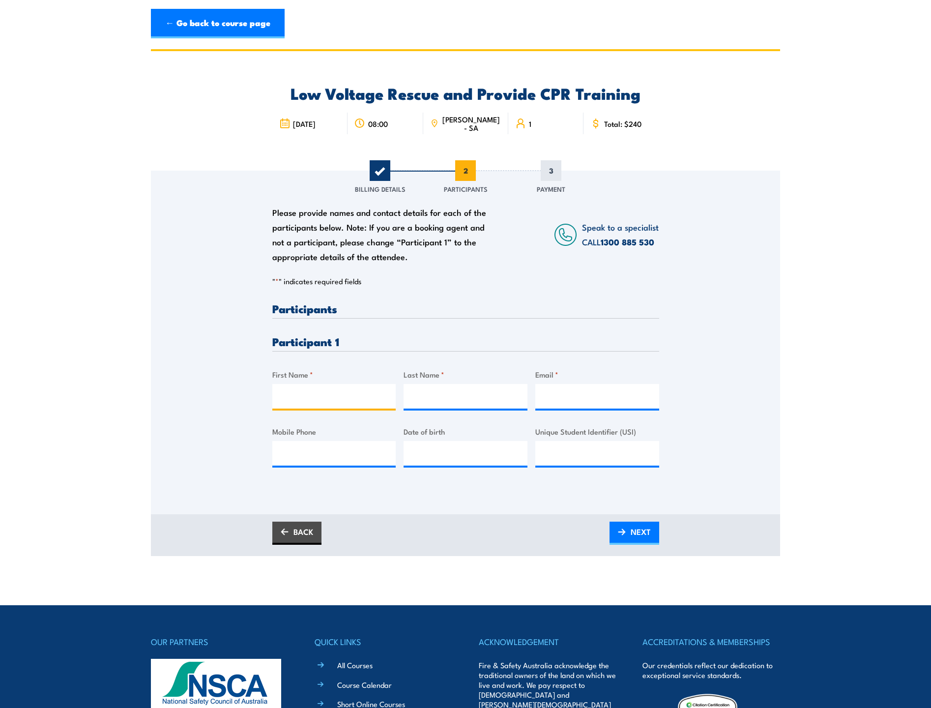
click at [334, 401] on input "First Name *" at bounding box center [334, 396] width 124 height 25
type input "jayden"
type input "Coso"
type input "jayden.coso@apa.com.au"
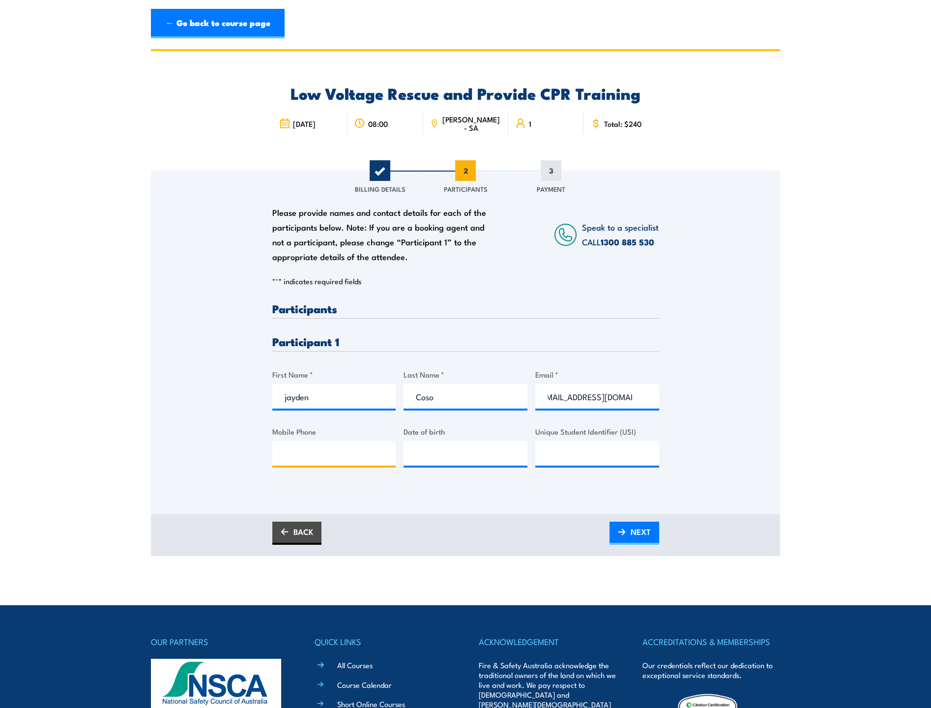
scroll to position [0, 0]
type input "0429209596"
type input "02/12/1993"
click at [557, 446] on input "Unique Student Identifier (USI)" at bounding box center [597, 453] width 124 height 25
type input "5GQPGP27UZ"
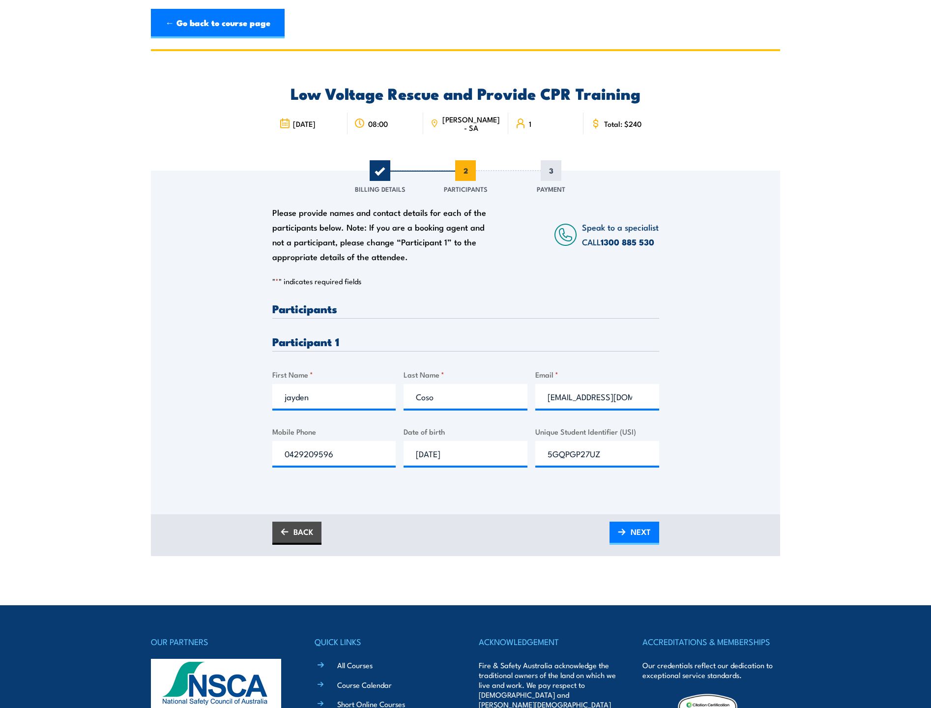
click at [632, 546] on div "BACK NEXT" at bounding box center [465, 535] width 629 height 42
click at [631, 539] on span "NEXT" at bounding box center [641, 531] width 20 height 26
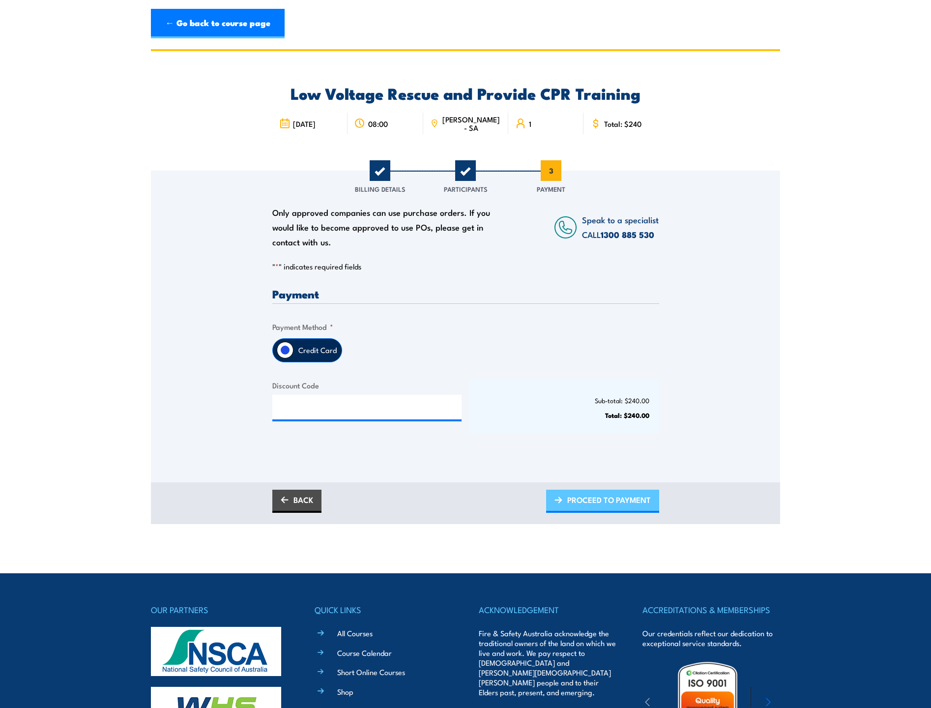
click at [622, 499] on span "PROCEED TO PAYMENT" at bounding box center [609, 500] width 84 height 26
